Goal: Information Seeking & Learning: Learn about a topic

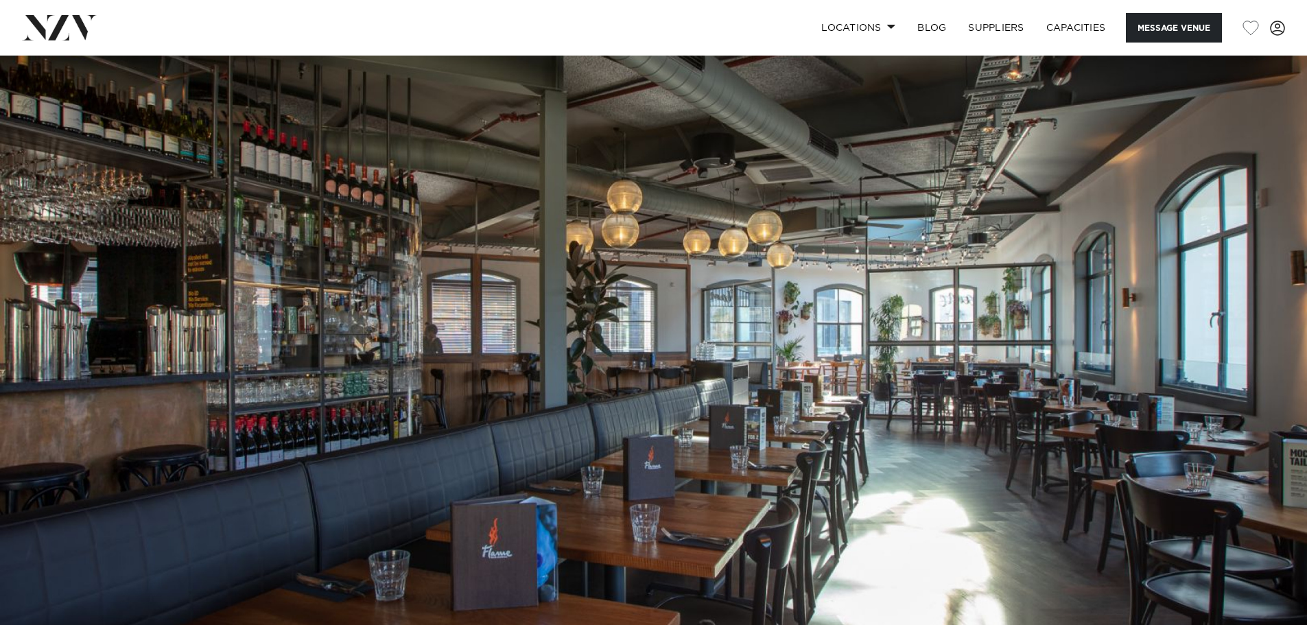
click at [86, 218] on img at bounding box center [653, 362] width 1307 height 613
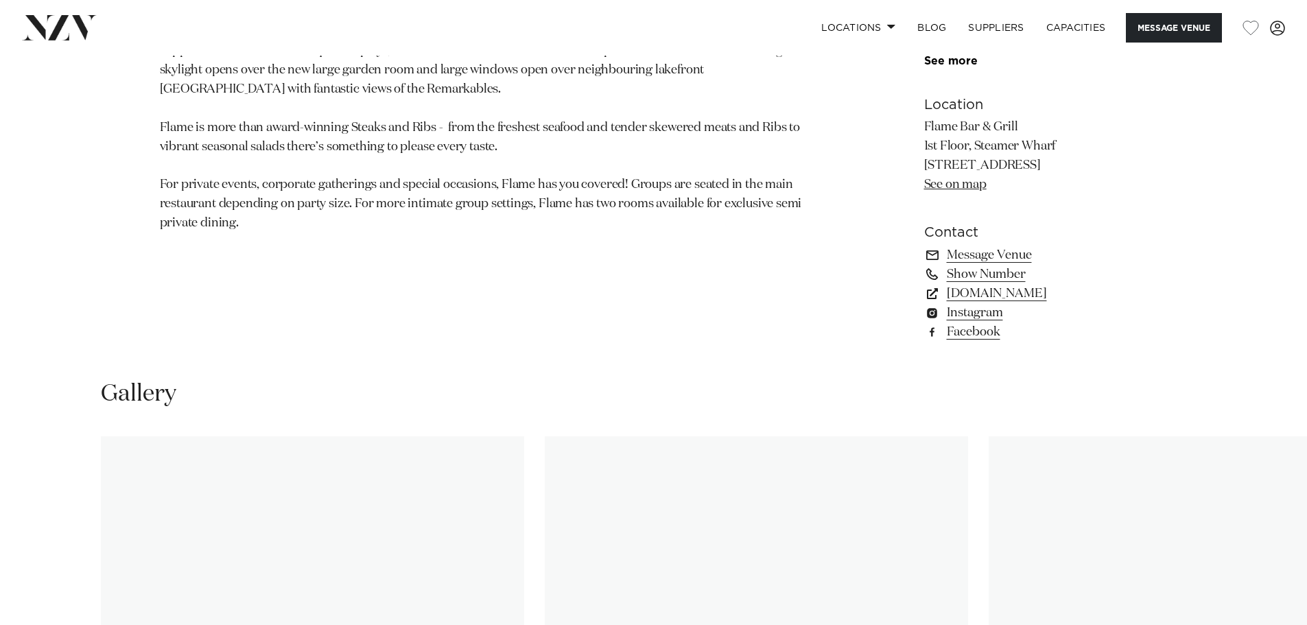
scroll to position [1304, 0]
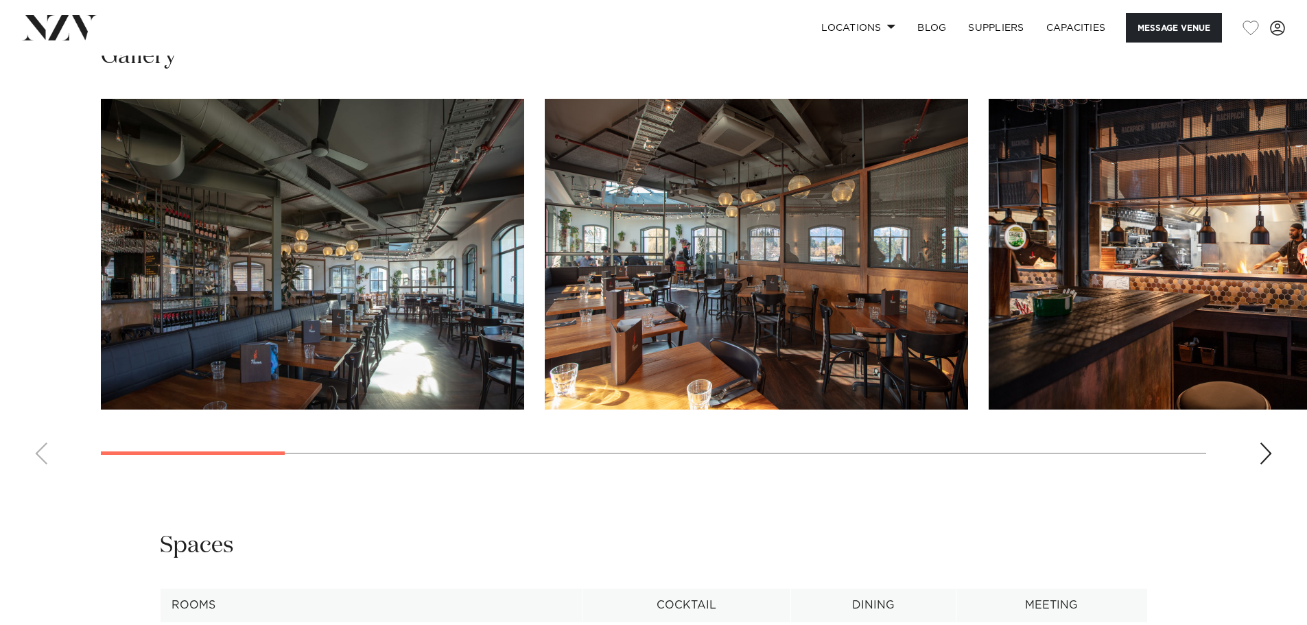
click at [682, 318] on img "2 / 15" at bounding box center [756, 254] width 423 height 311
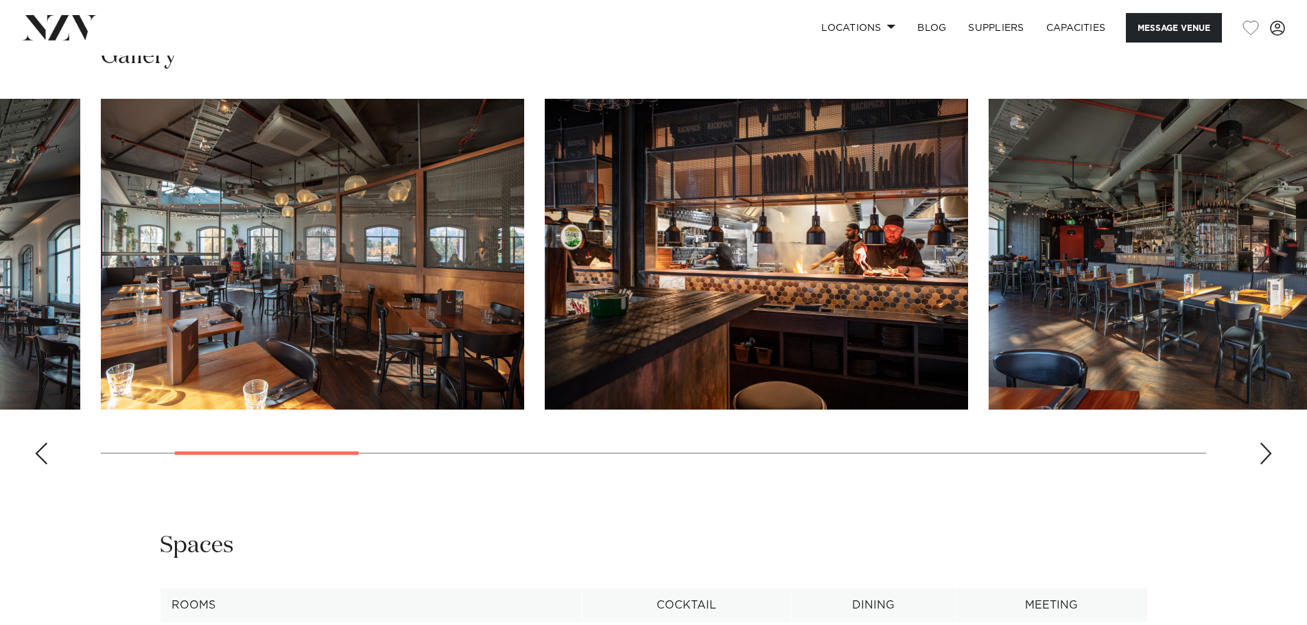
click at [1270, 465] on div "Next slide" at bounding box center [1266, 454] width 14 height 22
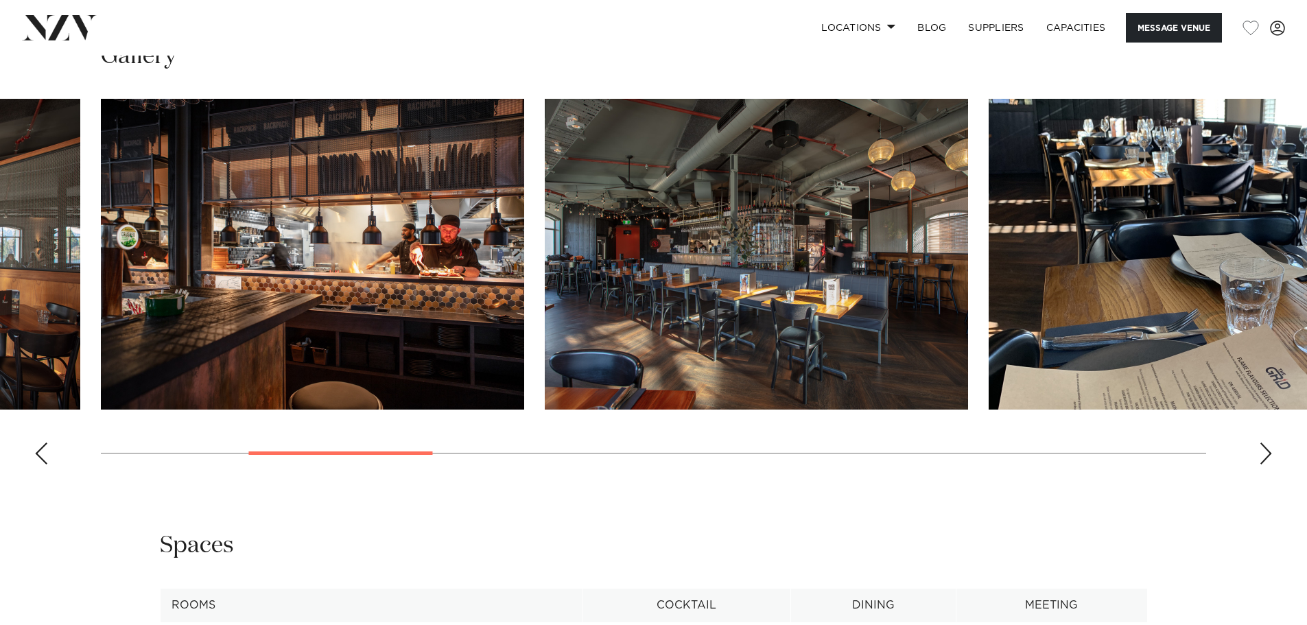
click at [1261, 465] on div "Next slide" at bounding box center [1266, 454] width 14 height 22
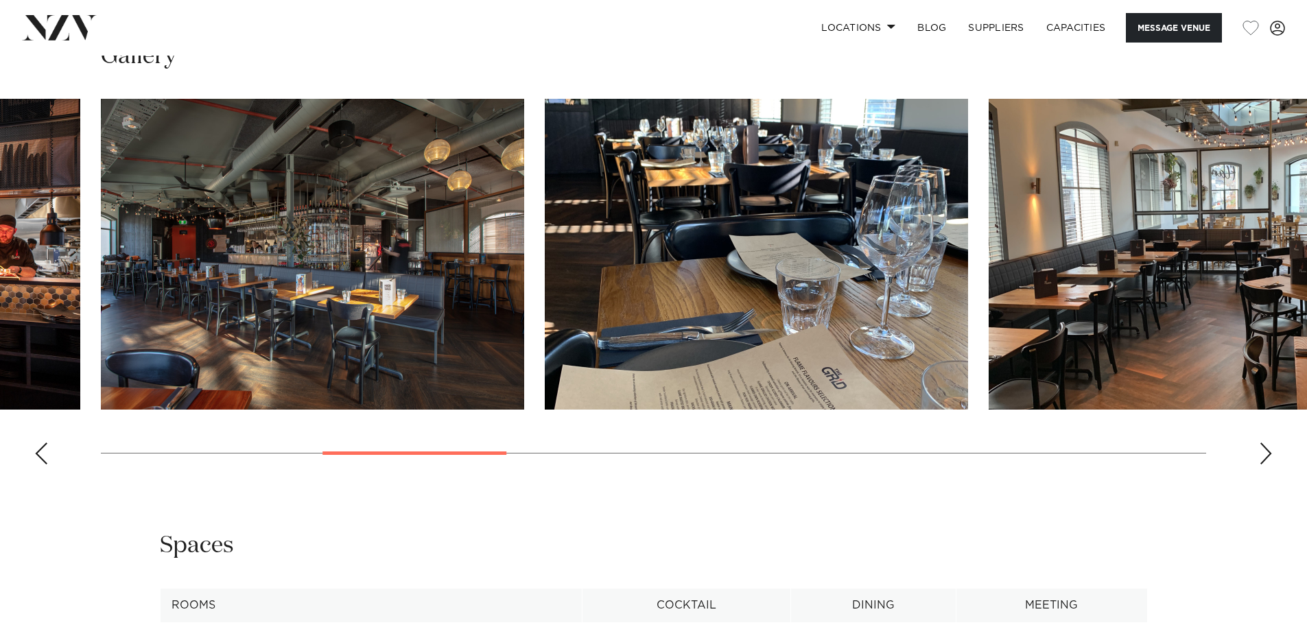
click at [1261, 465] on div "Next slide" at bounding box center [1266, 454] width 14 height 22
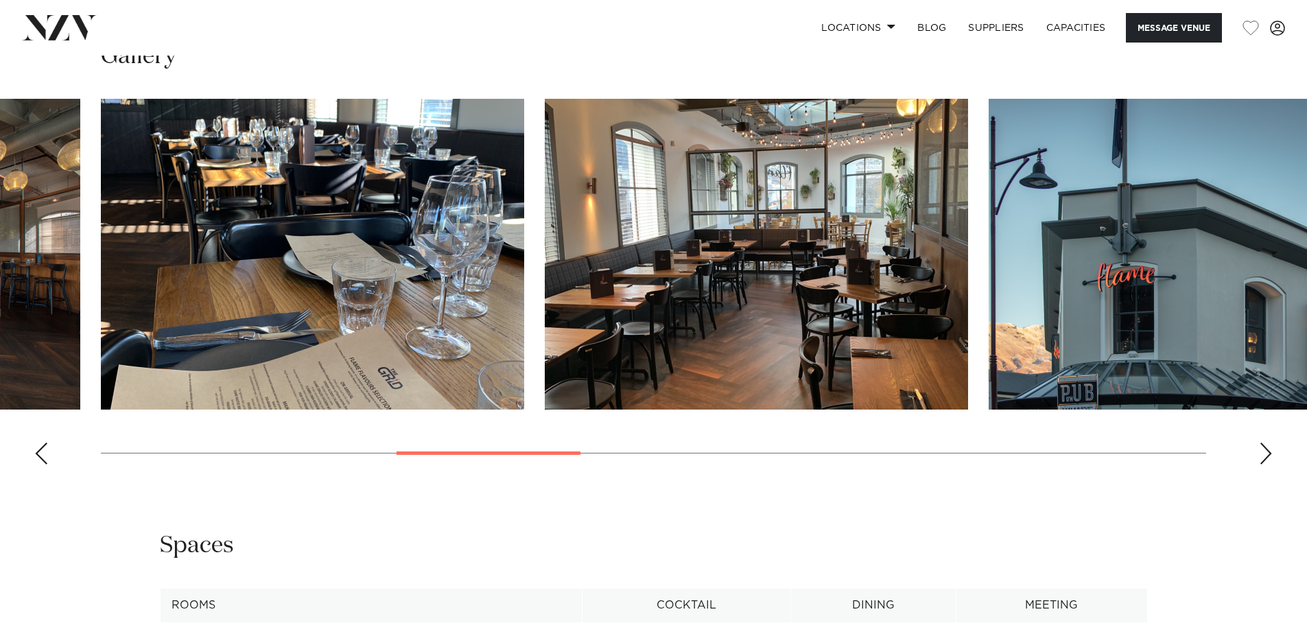
click at [1261, 465] on div "Next slide" at bounding box center [1266, 454] width 14 height 22
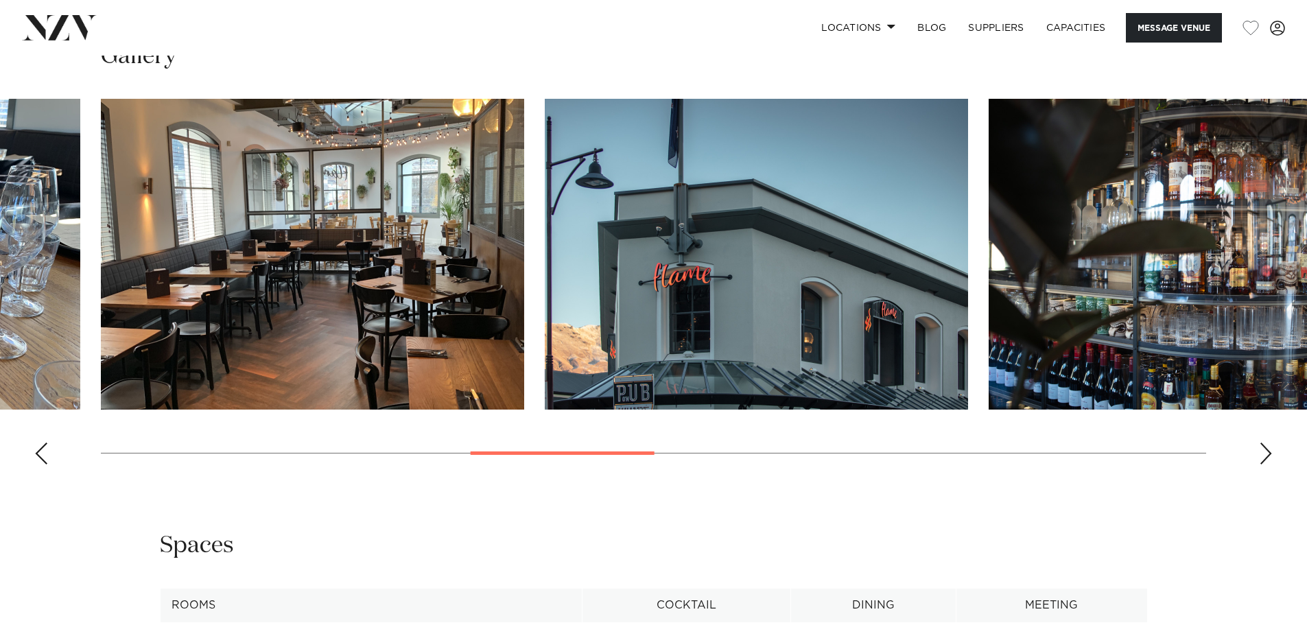
click at [289, 325] on img "6 / 15" at bounding box center [312, 254] width 423 height 311
click at [1256, 476] on swiper-container at bounding box center [653, 287] width 1307 height 377
click at [1267, 465] on div "Next slide" at bounding box center [1266, 454] width 14 height 22
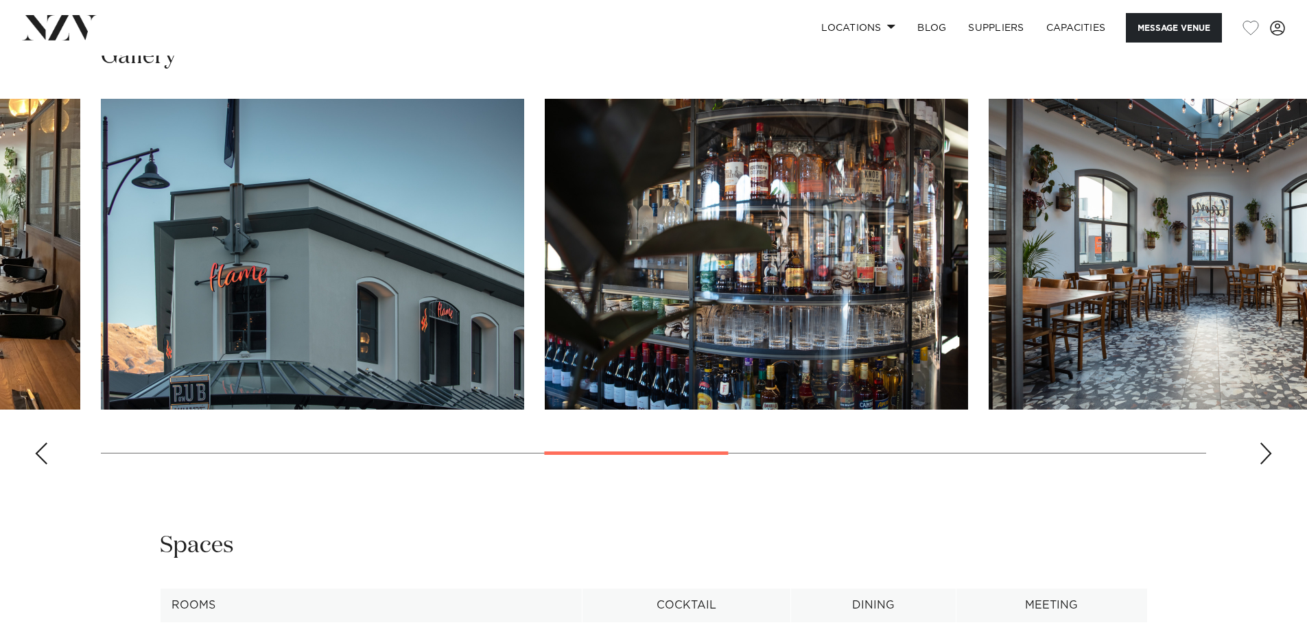
click at [1267, 465] on div "Next slide" at bounding box center [1266, 454] width 14 height 22
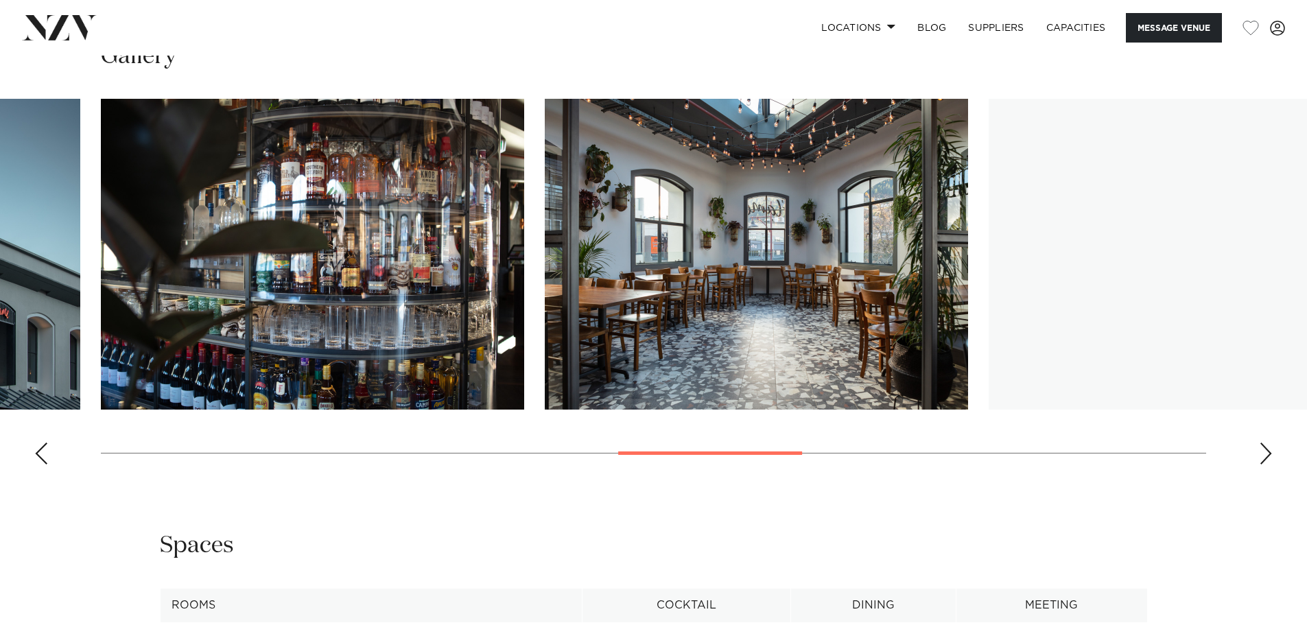
click at [1267, 465] on div "Next slide" at bounding box center [1266, 454] width 14 height 22
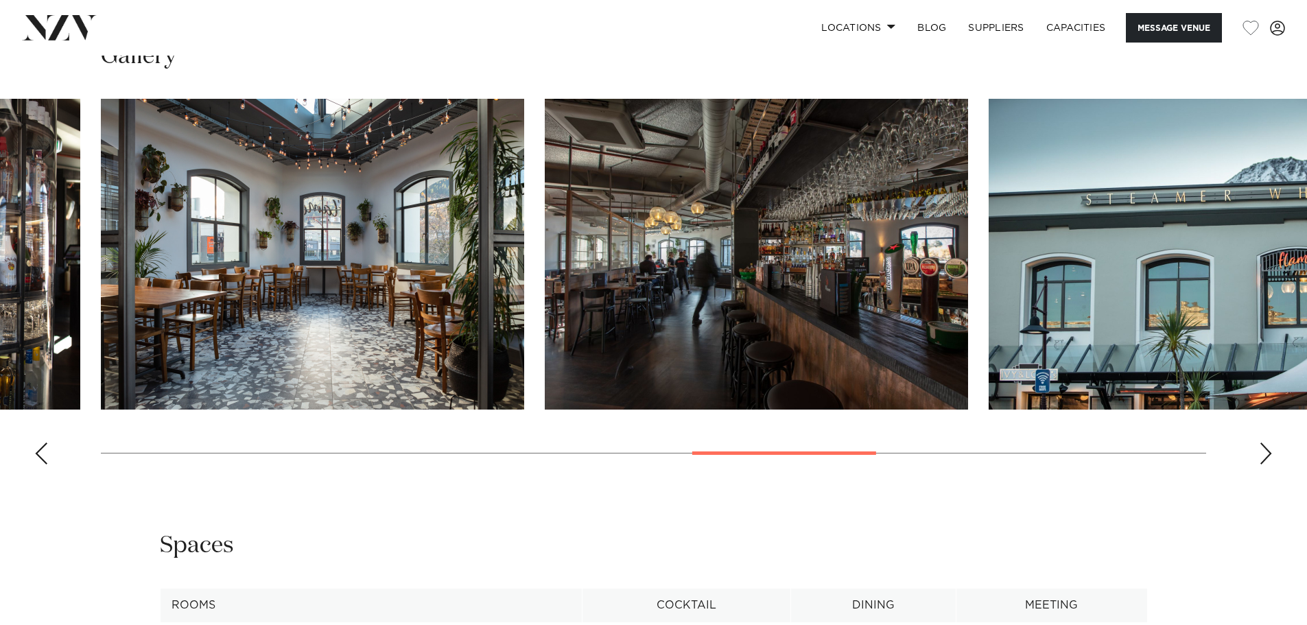
click at [1267, 465] on div "Next slide" at bounding box center [1266, 454] width 14 height 22
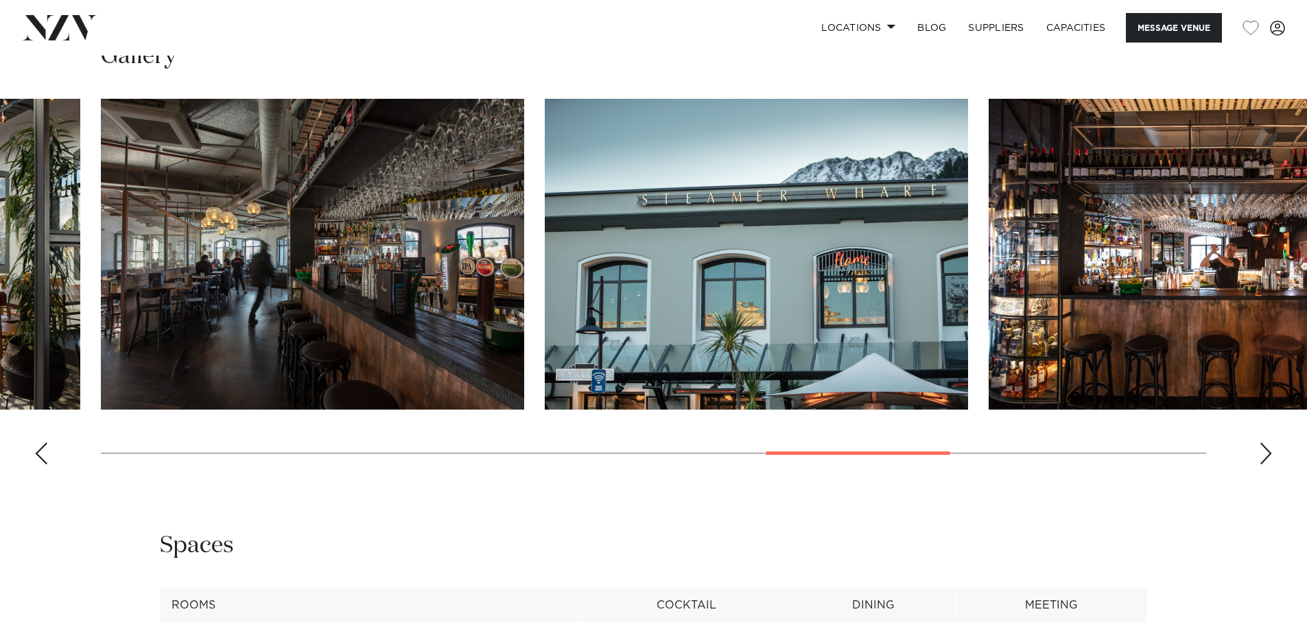
click at [1267, 465] on div "Next slide" at bounding box center [1266, 454] width 14 height 22
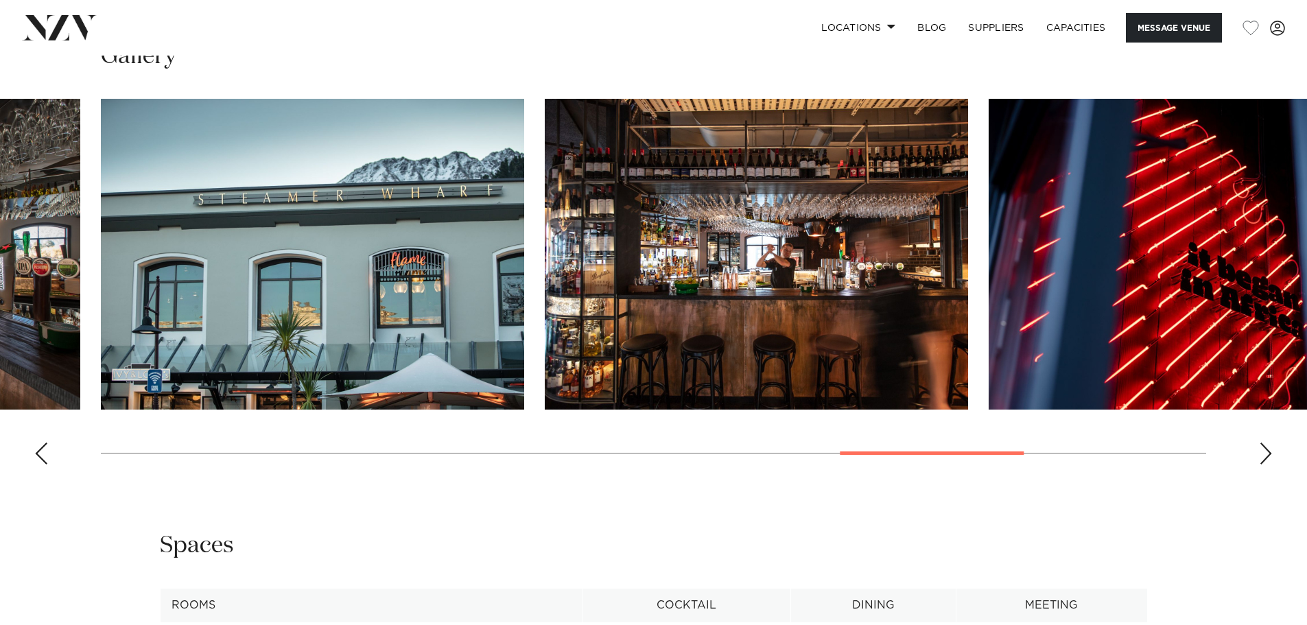
click at [1267, 465] on div "Next slide" at bounding box center [1266, 454] width 14 height 22
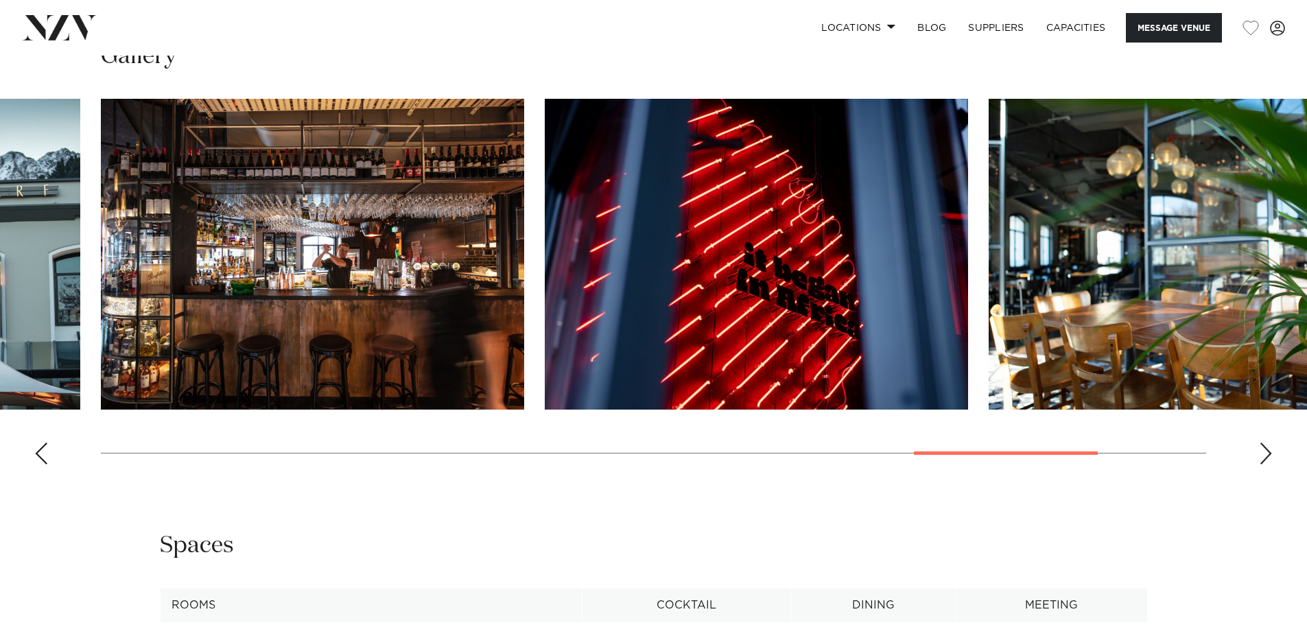
click at [1267, 465] on div "Next slide" at bounding box center [1266, 454] width 14 height 22
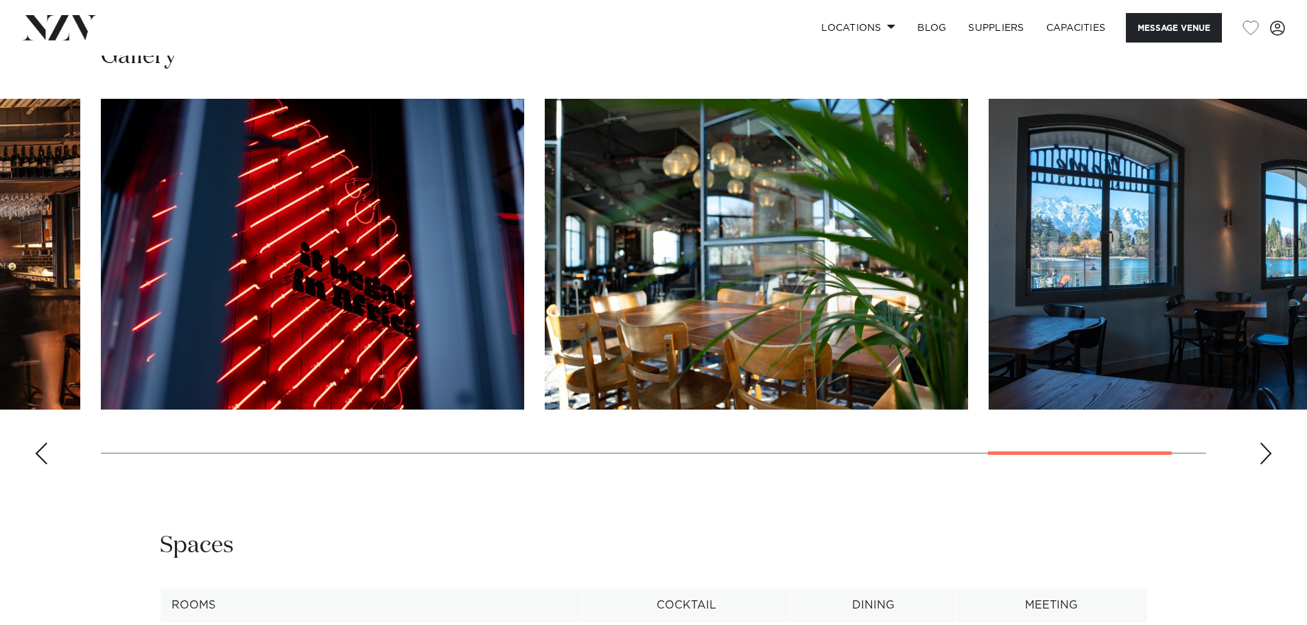
click at [1267, 465] on div "Next slide" at bounding box center [1266, 454] width 14 height 22
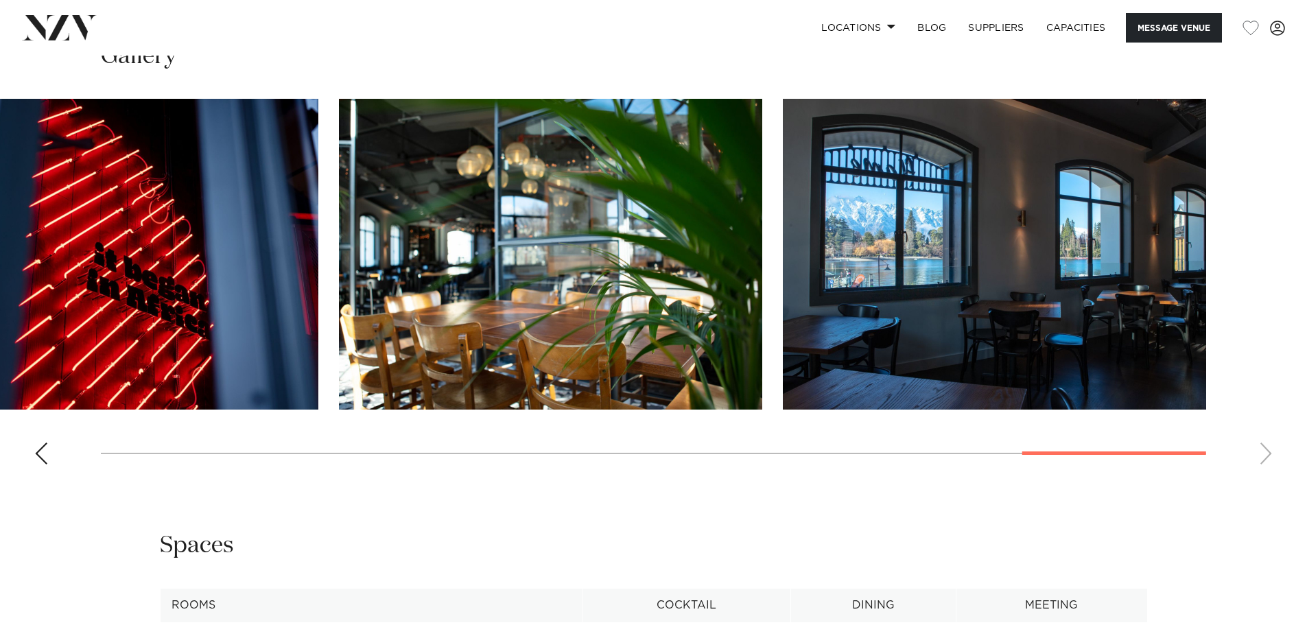
click at [1267, 476] on swiper-container at bounding box center [653, 287] width 1307 height 377
